Goal: Transaction & Acquisition: Purchase product/service

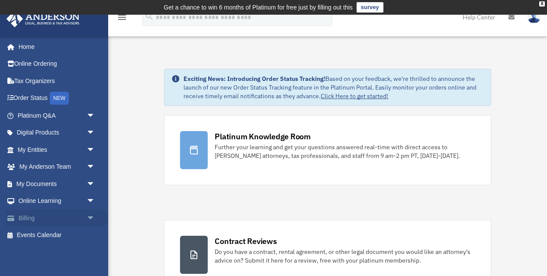
click at [80, 215] on link "Billing arrow_drop_down" at bounding box center [57, 217] width 102 height 17
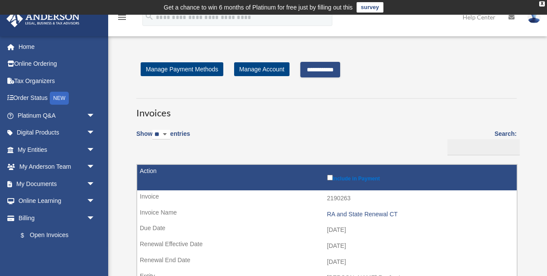
click at [340, 68] on input "**********" at bounding box center [320, 70] width 40 height 16
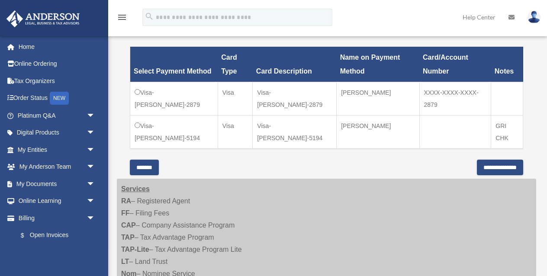
scroll to position [271, 0]
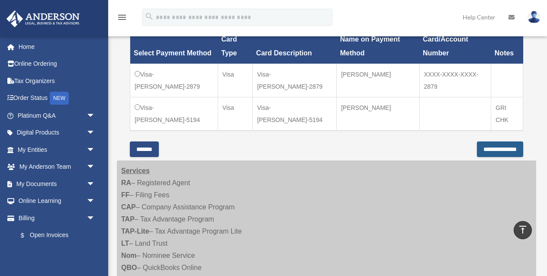
click at [494, 148] on input "**********" at bounding box center [500, 149] width 46 height 16
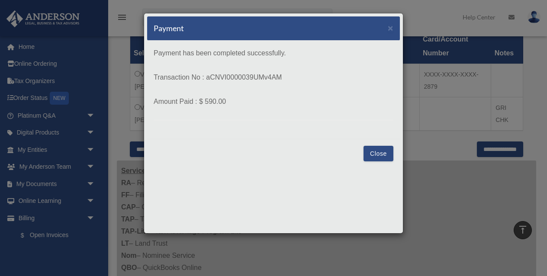
click at [377, 150] on button "Close" at bounding box center [378, 154] width 30 height 16
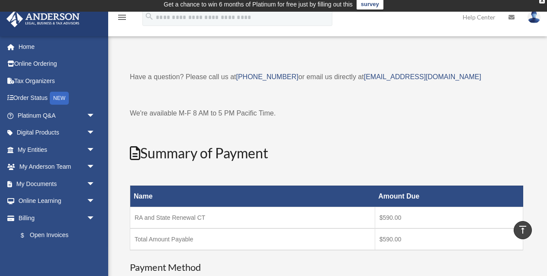
scroll to position [0, 0]
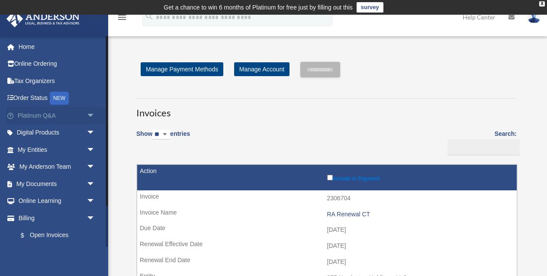
click at [87, 115] on span "arrow_drop_down" at bounding box center [95, 116] width 17 height 18
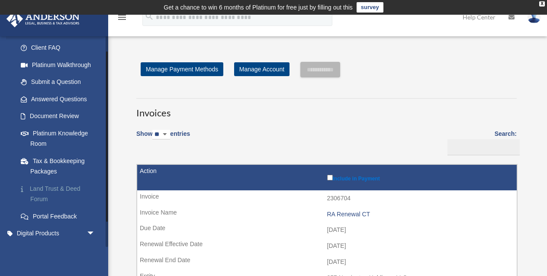
scroll to position [90, 0]
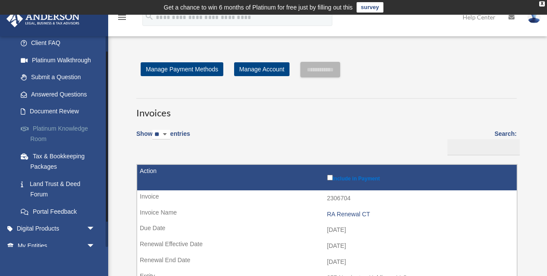
click at [71, 129] on link "Platinum Knowledge Room" at bounding box center [60, 134] width 96 height 28
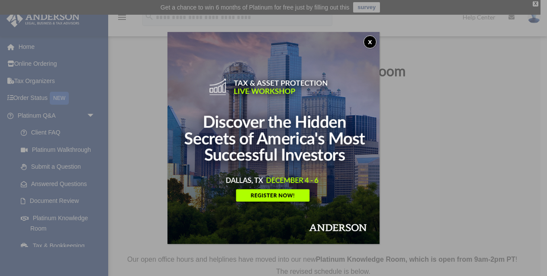
click at [371, 40] on button "x" at bounding box center [369, 41] width 13 height 13
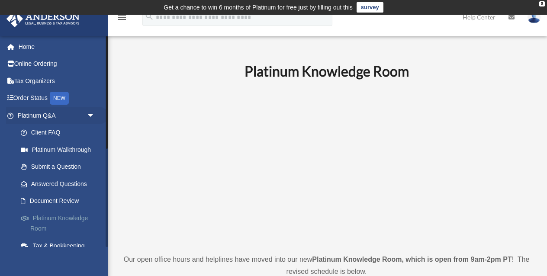
click at [55, 221] on link "Platinum Knowledge Room" at bounding box center [60, 223] width 96 height 28
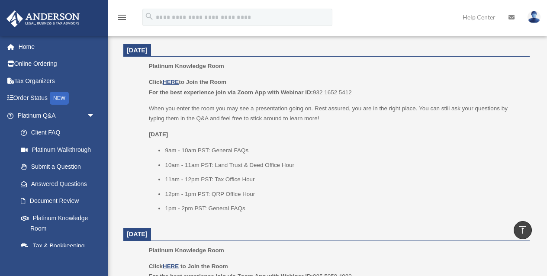
scroll to position [555, 0]
